Goal: Find specific page/section

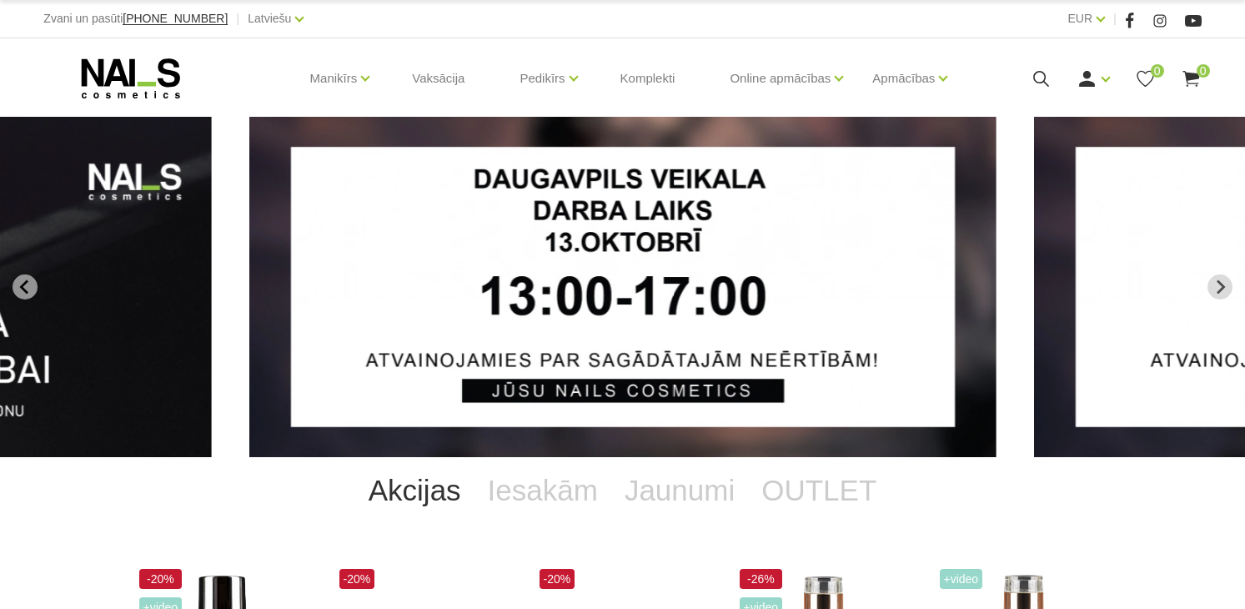
click at [1040, 72] on icon at bounding box center [1041, 78] width 21 height 21
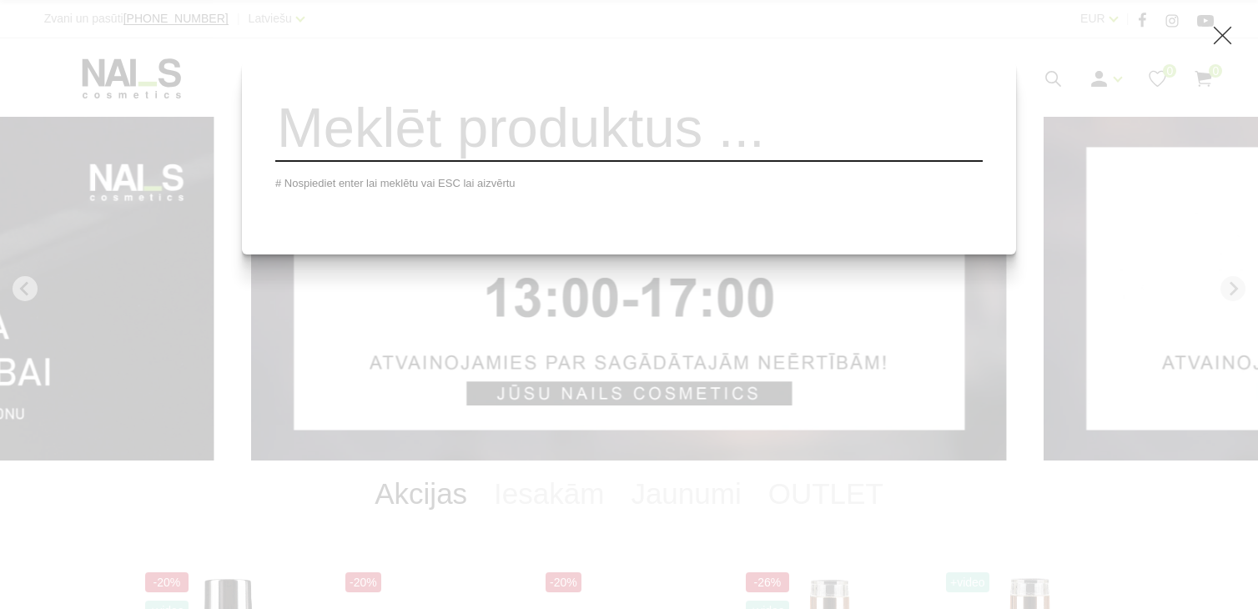
paste input "NAIS Royal Mirror Shine spoguļefekta pigments, 033"
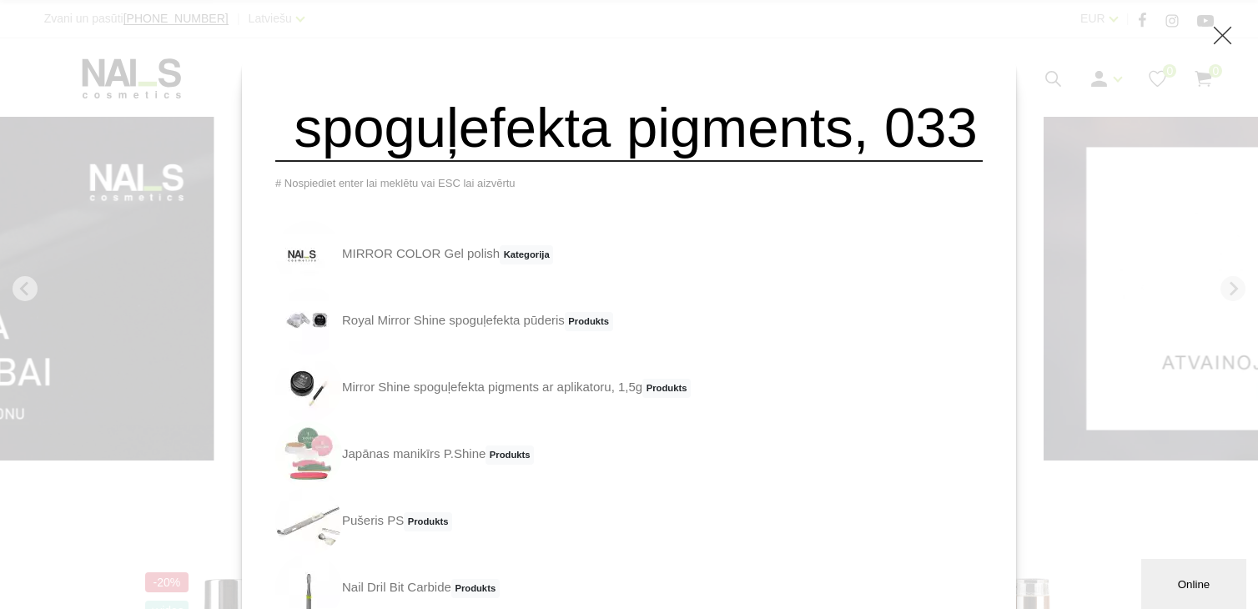
type input "NAIS Royal Mirror Shine spoguļefekta pigments, 033"
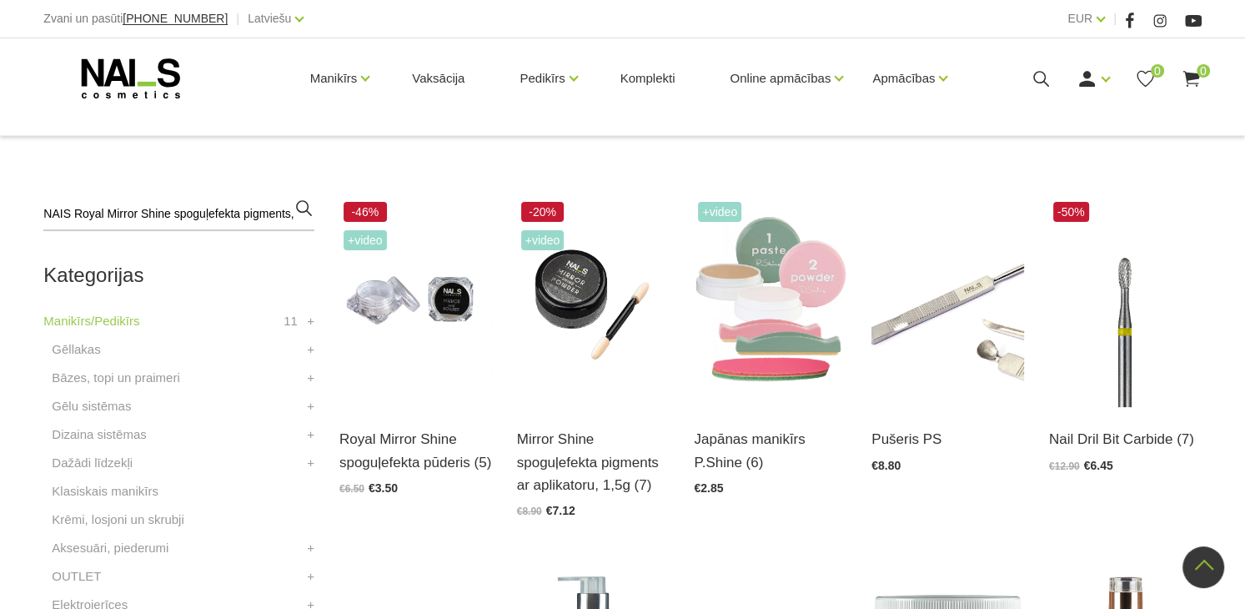
scroll to position [329, 0]
